Goal: Information Seeking & Learning: Check status

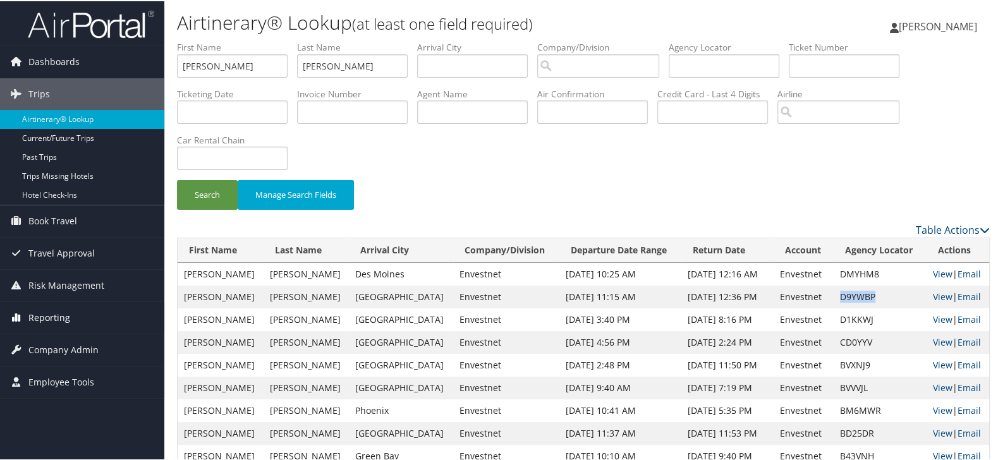
click at [66, 319] on span "Reporting" at bounding box center [49, 317] width 42 height 32
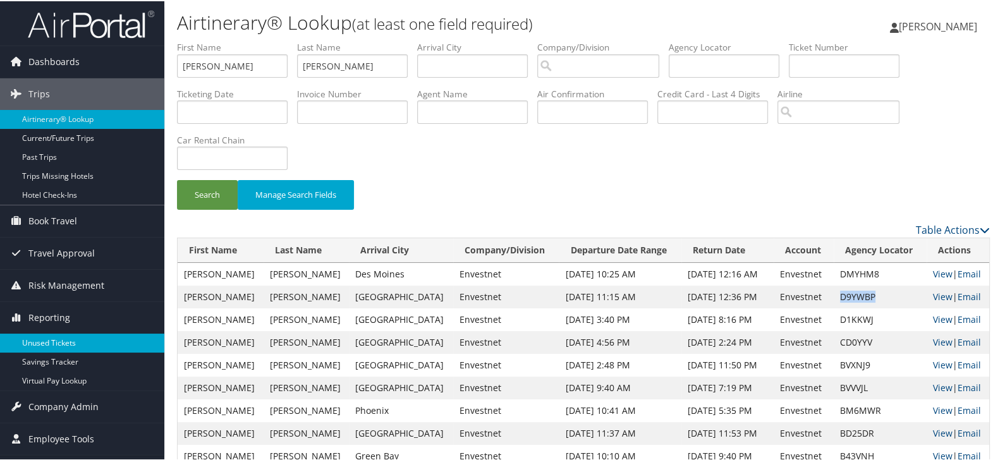
click at [64, 334] on link "Unused Tickets" at bounding box center [82, 342] width 164 height 19
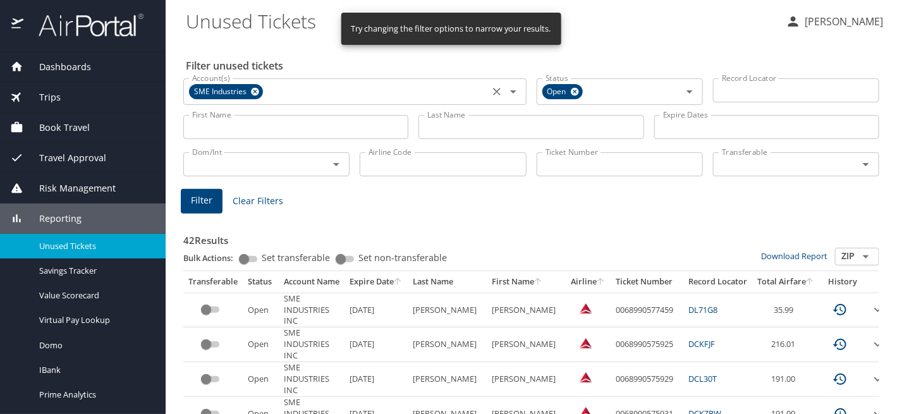
click at [255, 90] on icon at bounding box center [254, 92] width 9 height 14
click at [460, 121] on input "Last Name" at bounding box center [531, 127] width 225 height 24
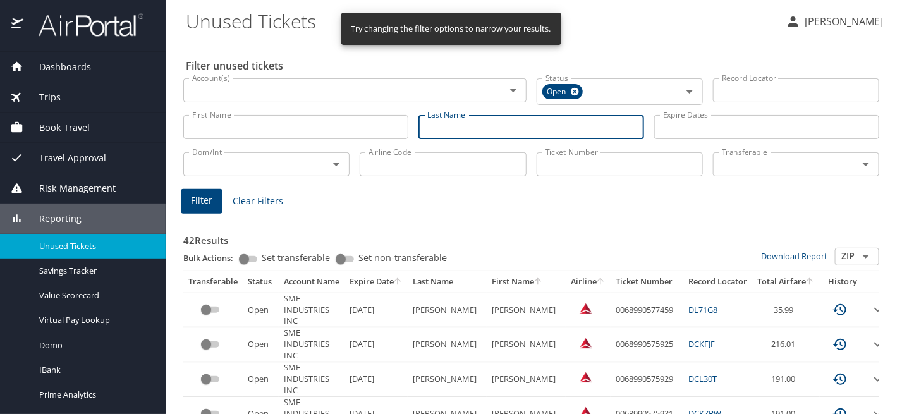
paste input "Mehta"
type input "Mehta"
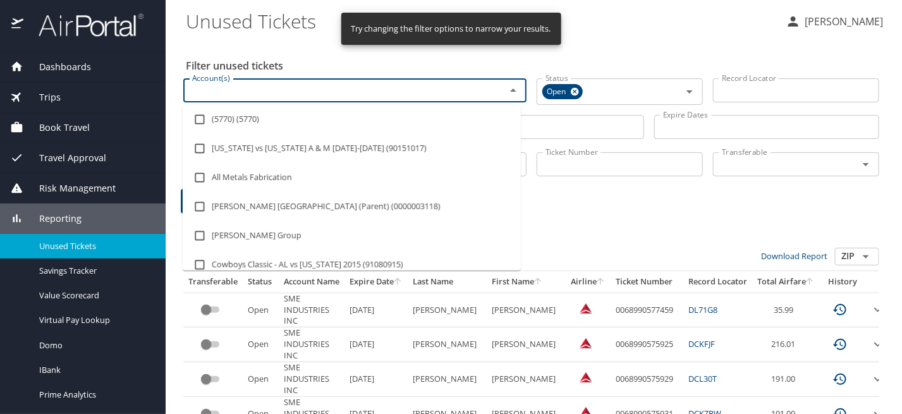
click at [386, 96] on input "Account(s)" at bounding box center [336, 90] width 298 height 16
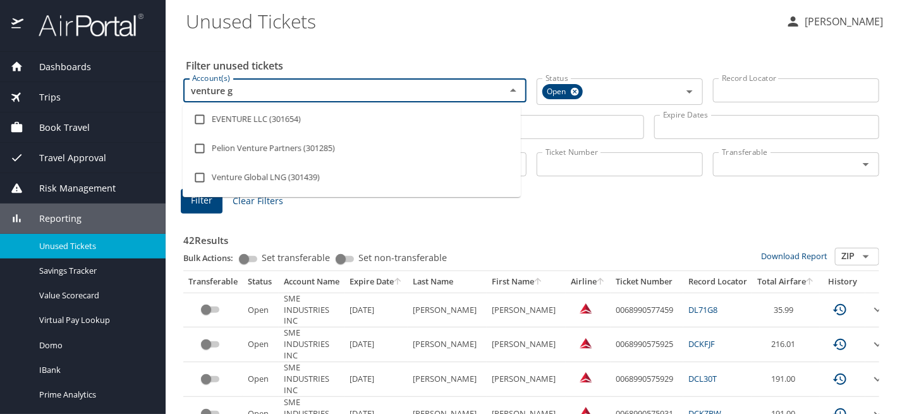
type input "venture gl"
click at [372, 112] on li "Venture Global LNG (301439)" at bounding box center [352, 119] width 338 height 29
checkbox input "true"
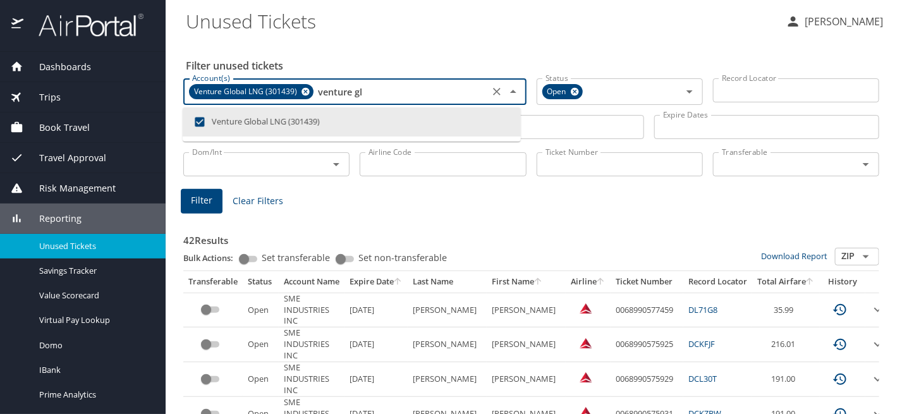
type input "venture gl"
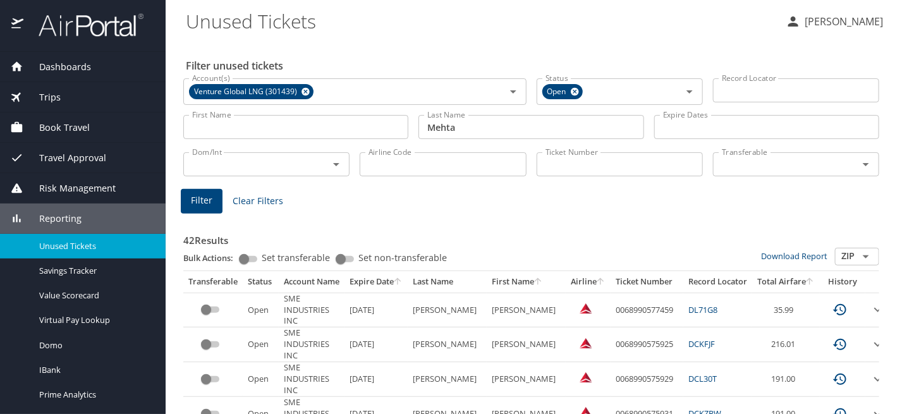
click at [209, 200] on span "Filter" at bounding box center [201, 201] width 21 height 16
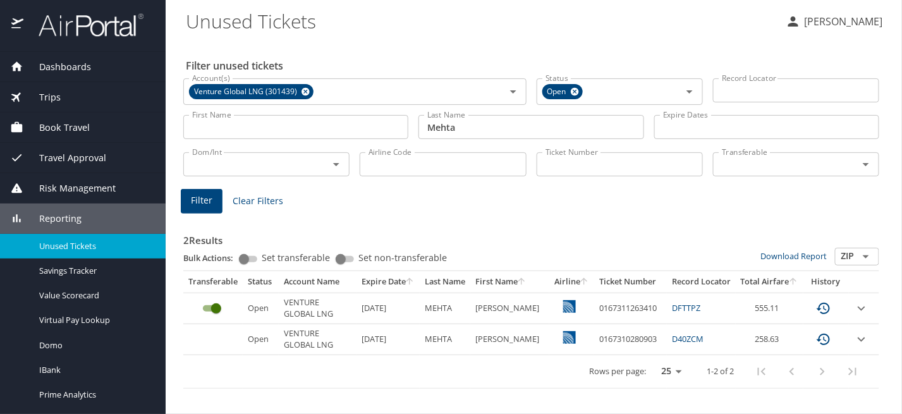
click at [819, 216] on div "2 Results Bulk Actions: Set transferable Set non-transferable Download Report Z…" at bounding box center [531, 302] width 696 height 173
click at [632, 307] on td "0167311263410" at bounding box center [630, 308] width 73 height 31
copy td "0167311263410"
click at [629, 307] on td "0167311263410" at bounding box center [630, 308] width 73 height 31
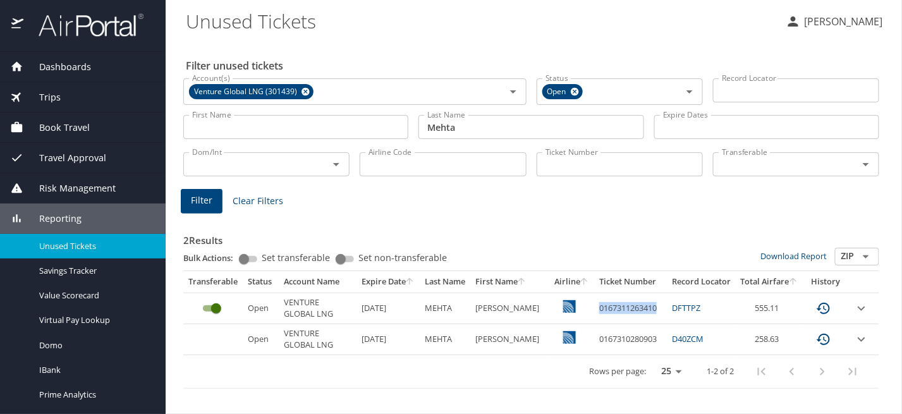
click at [629, 307] on td "0167311263410" at bounding box center [630, 308] width 73 height 31
click at [562, 16] on Tickets "Unused Tickets" at bounding box center [481, 20] width 590 height 39
click at [642, 308] on td "0167311263410" at bounding box center [630, 308] width 73 height 31
copy td "0167311263410"
